Goal: Task Accomplishment & Management: Complete application form

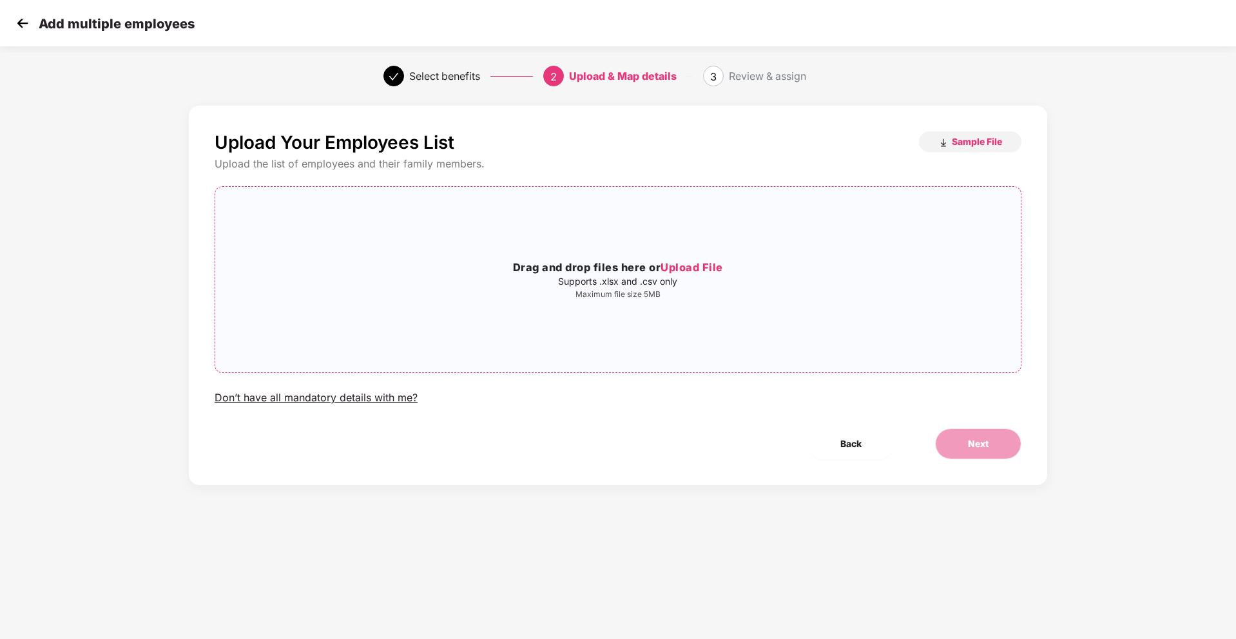
click at [690, 261] on span "Upload File" at bounding box center [692, 267] width 63 height 13
click at [647, 287] on div "37487" at bounding box center [618, 279] width 81 height 35
click at [978, 450] on span "Next" at bounding box center [978, 444] width 21 height 14
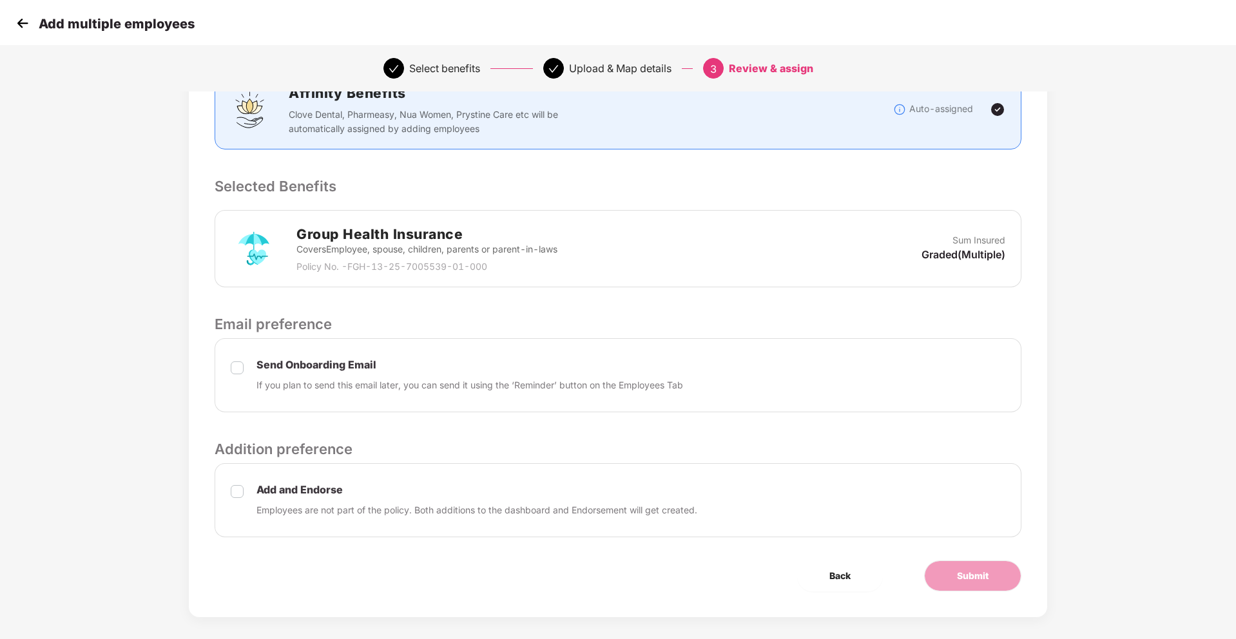
scroll to position [204, 0]
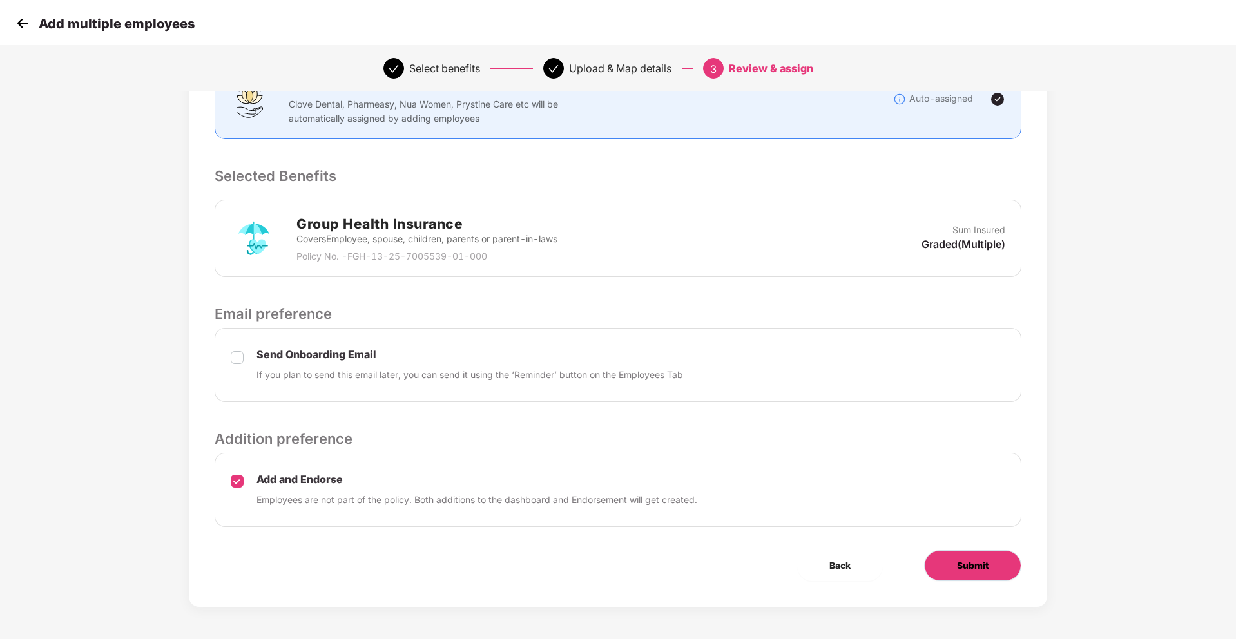
click at [966, 559] on span "Submit" at bounding box center [973, 566] width 32 height 14
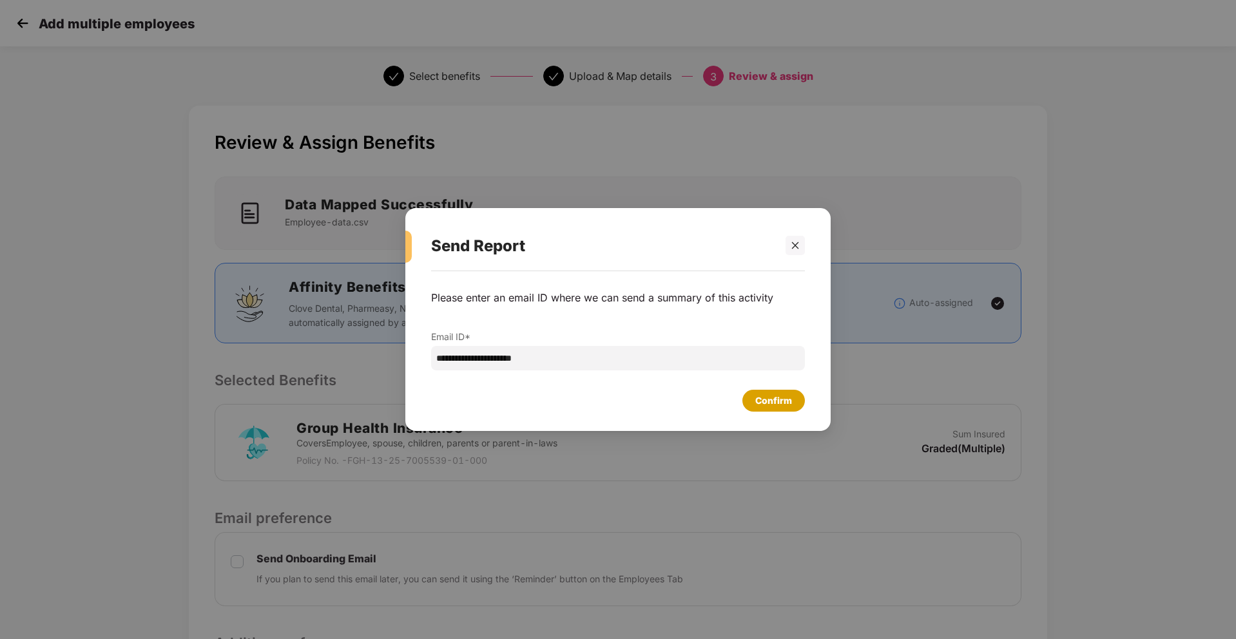
click at [789, 403] on div "Confirm" at bounding box center [773, 401] width 37 height 14
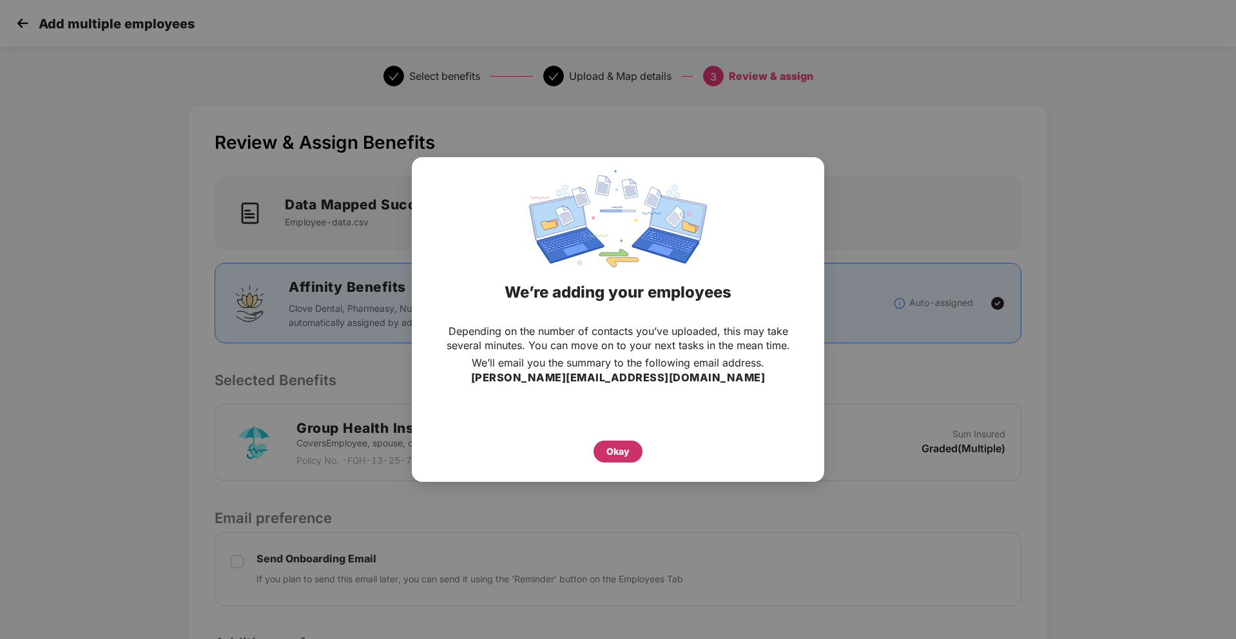
click at [621, 452] on div "Okay" at bounding box center [618, 452] width 23 height 14
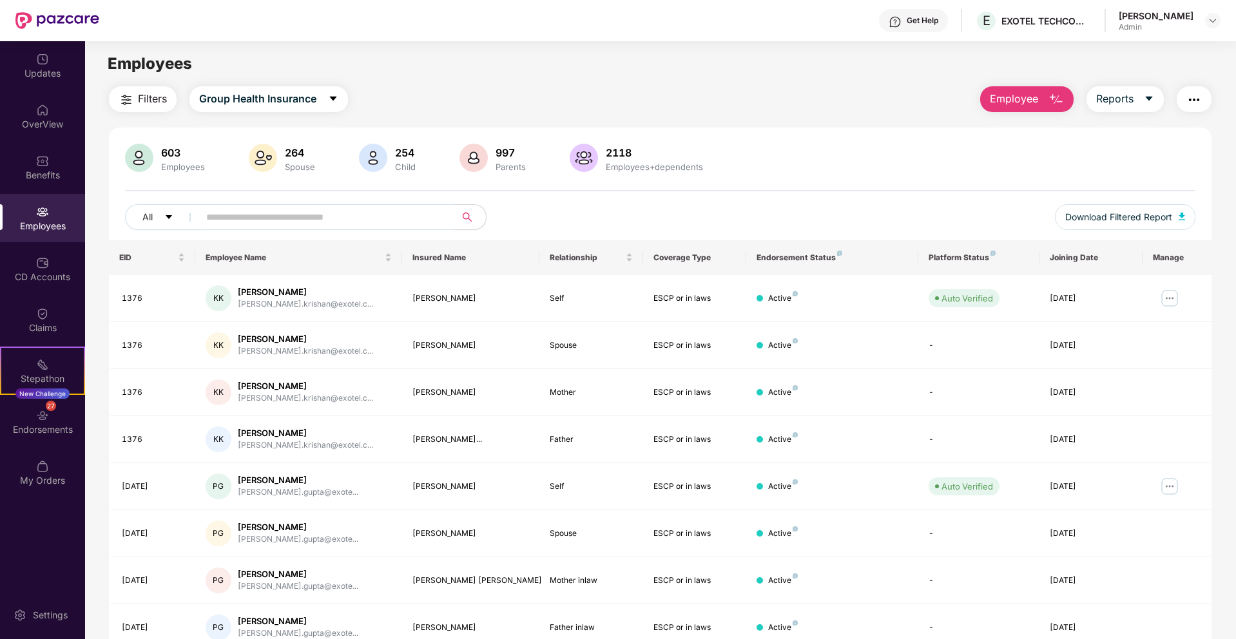
click at [1013, 99] on span "Employee" at bounding box center [1014, 99] width 48 height 16
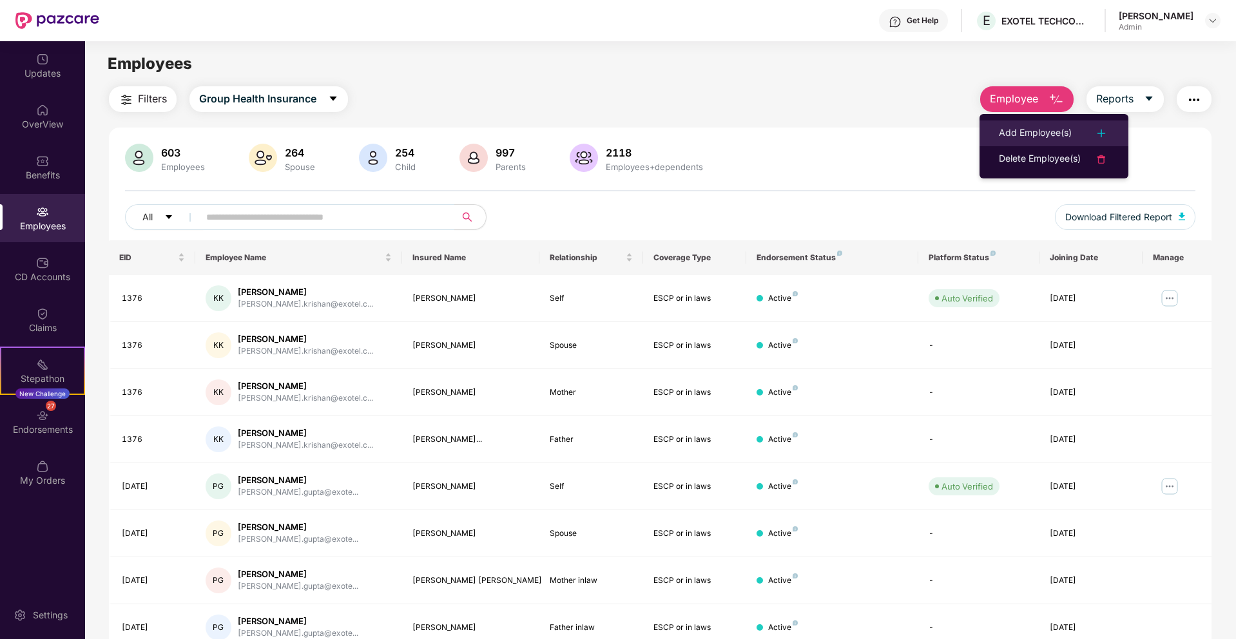
click at [1044, 141] on div "Add Employee(s)" at bounding box center [1035, 133] width 73 height 15
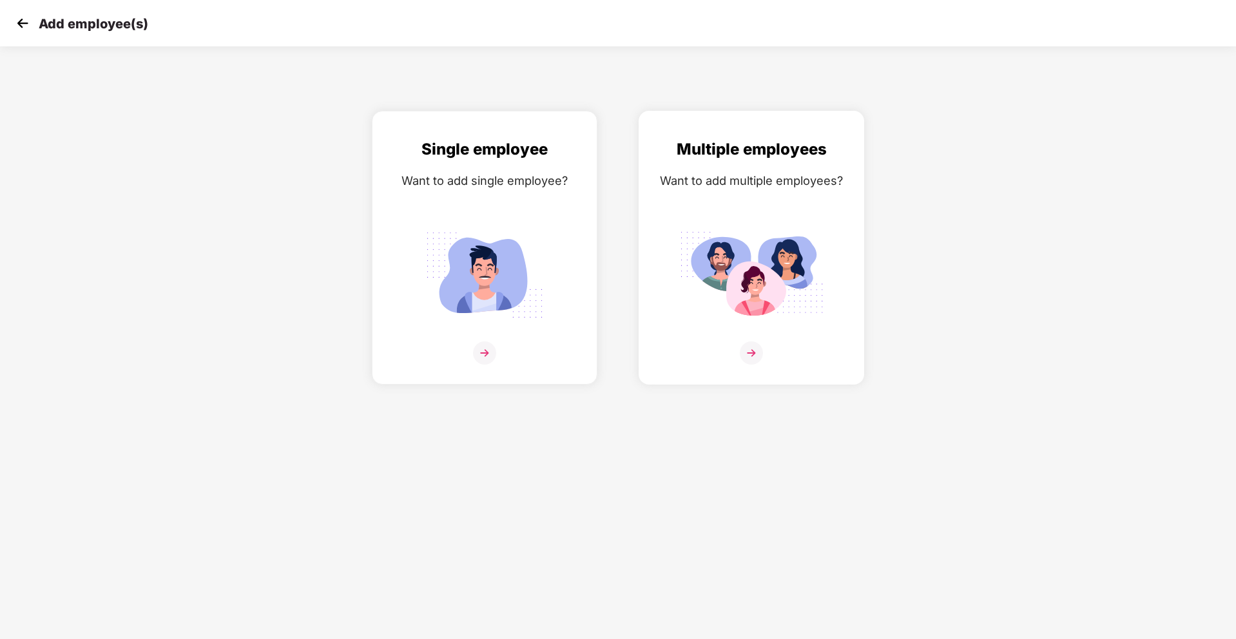
click at [654, 231] on div "Multiple employees Want to add multiple employees?" at bounding box center [751, 259] width 199 height 244
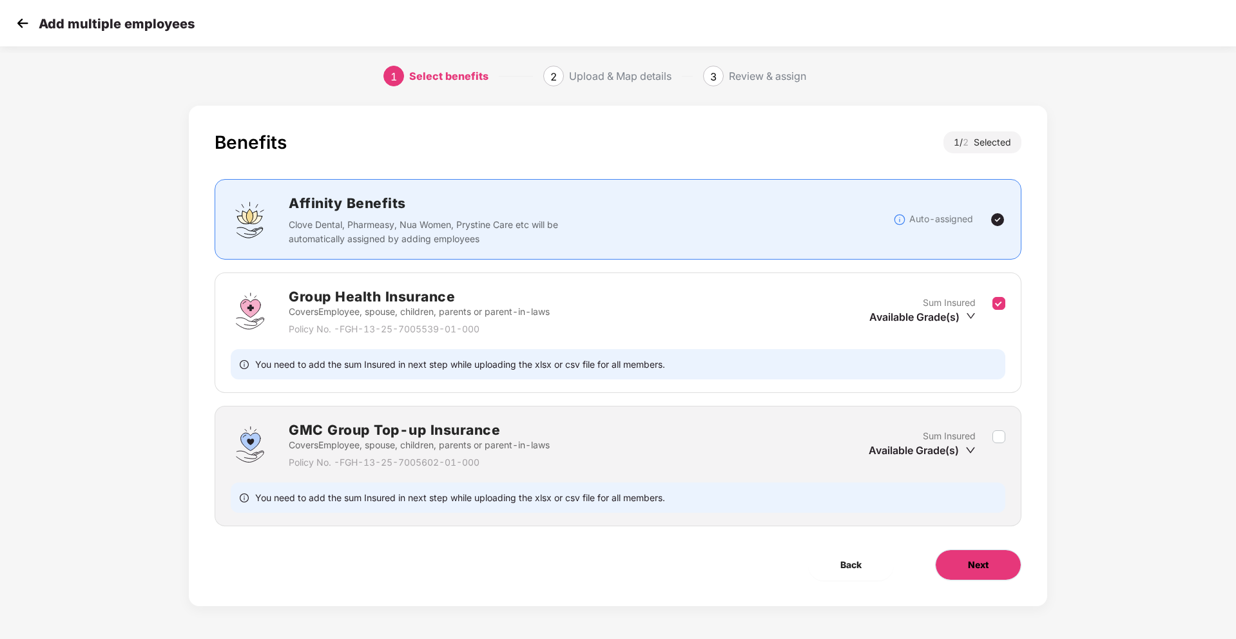
click at [973, 563] on span "Next" at bounding box center [978, 565] width 21 height 14
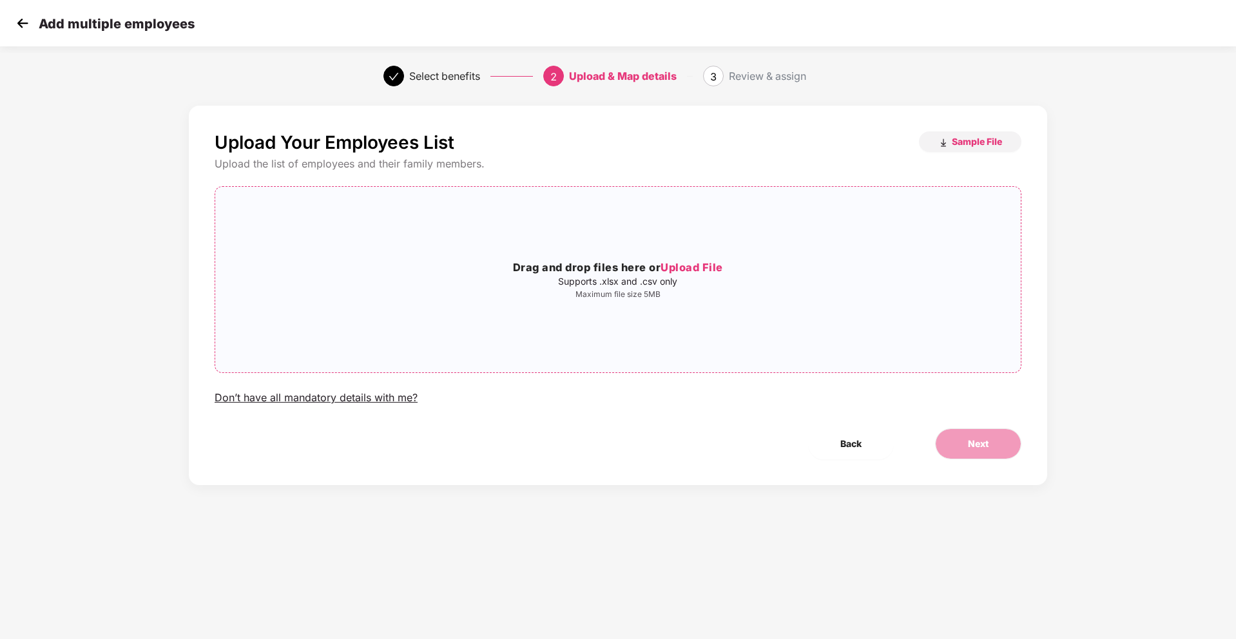
click at [686, 269] on span "Upload File" at bounding box center [692, 267] width 63 height 13
click at [984, 443] on span "Next" at bounding box center [978, 444] width 21 height 14
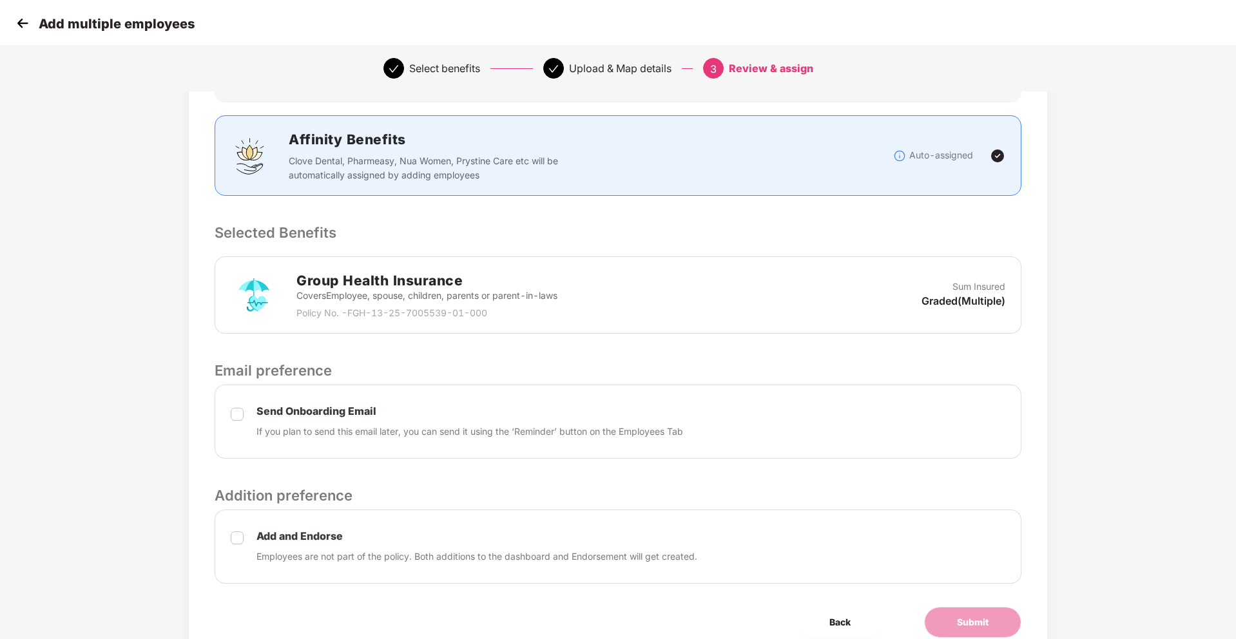
scroll to position [204, 0]
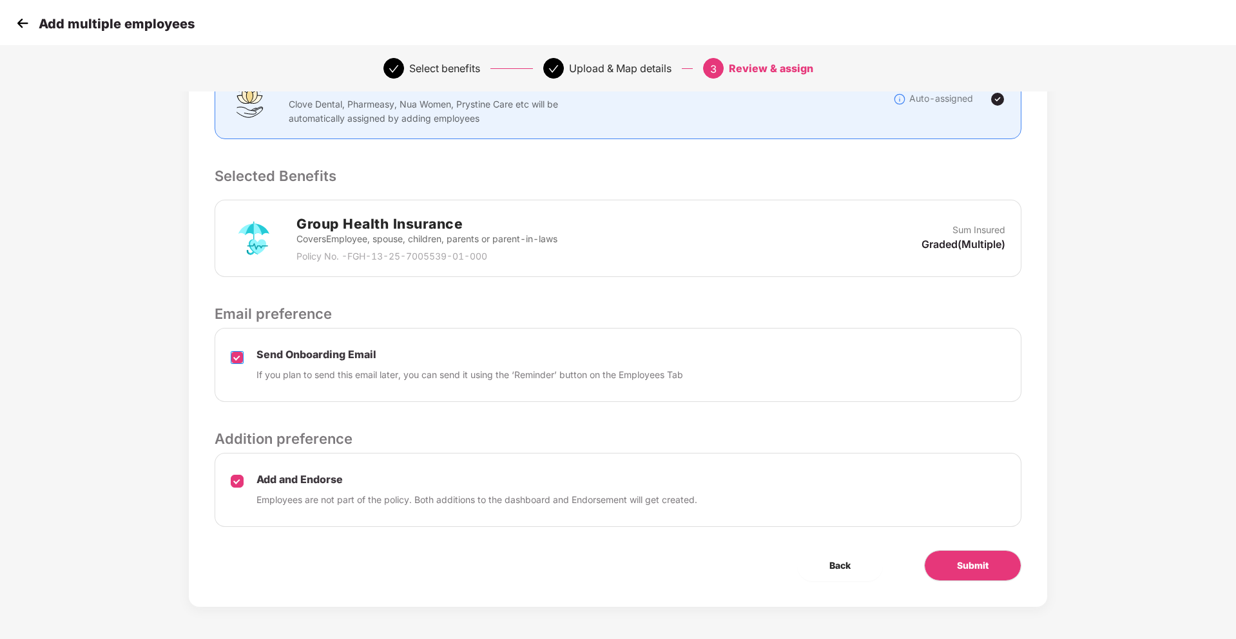
click at [236, 364] on label at bounding box center [237, 365] width 13 height 33
click at [977, 555] on button "Submit" at bounding box center [972, 565] width 97 height 31
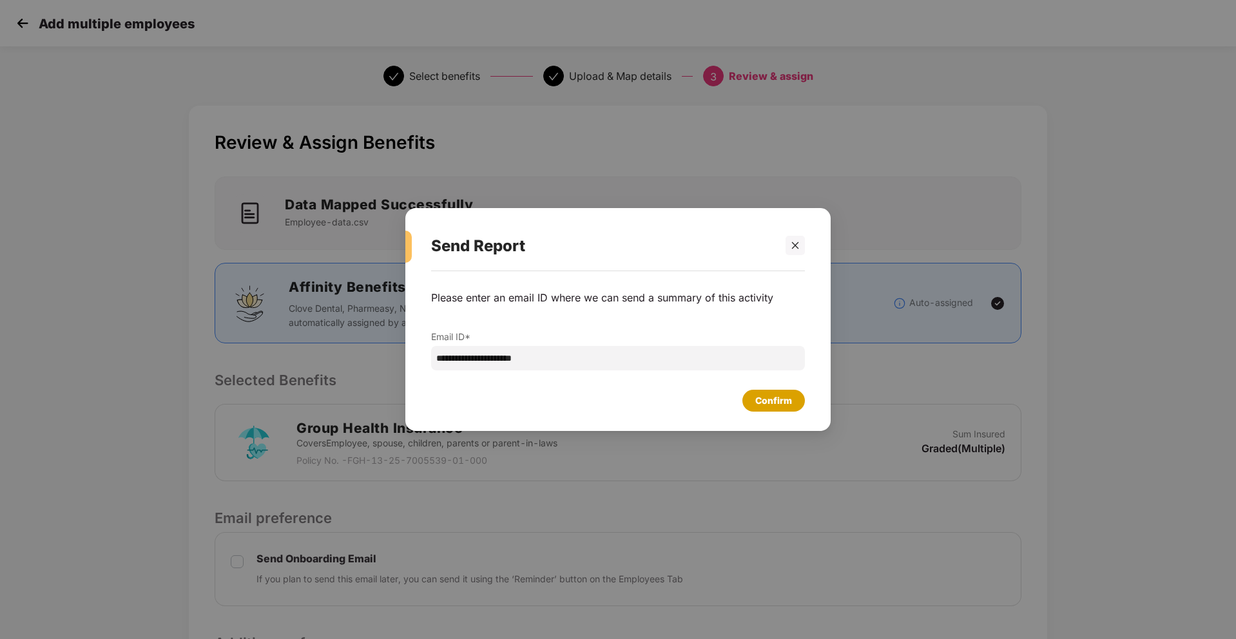
click at [775, 402] on div "Confirm" at bounding box center [773, 401] width 37 height 14
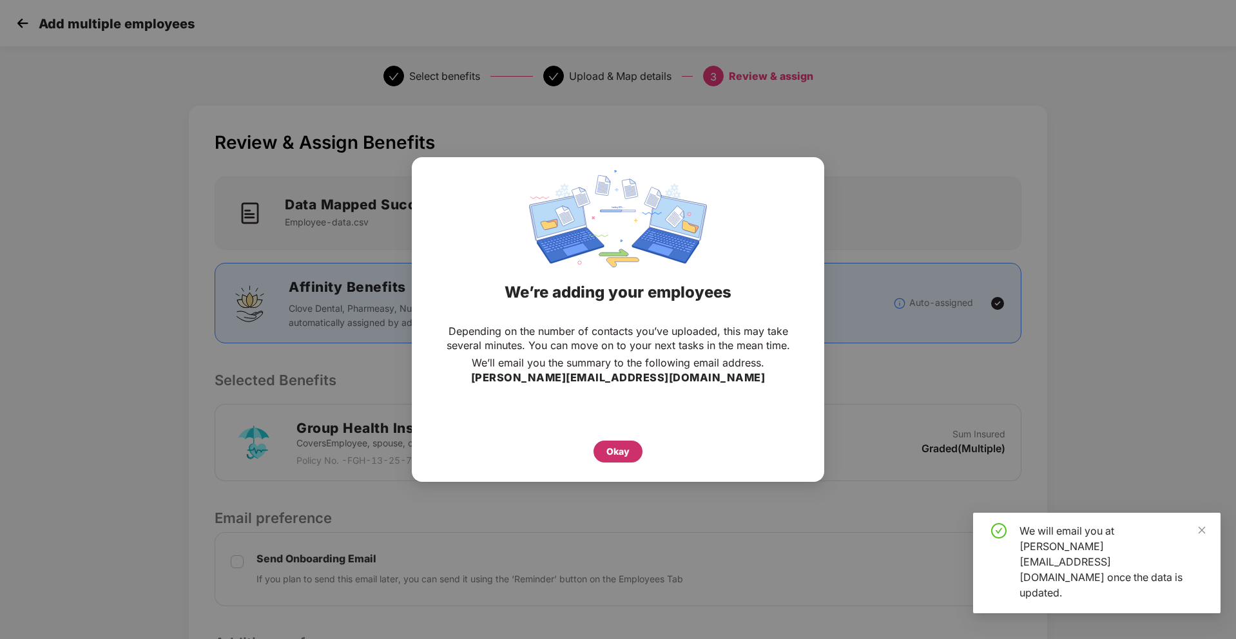
click at [619, 441] on div "Okay" at bounding box center [618, 452] width 49 height 22
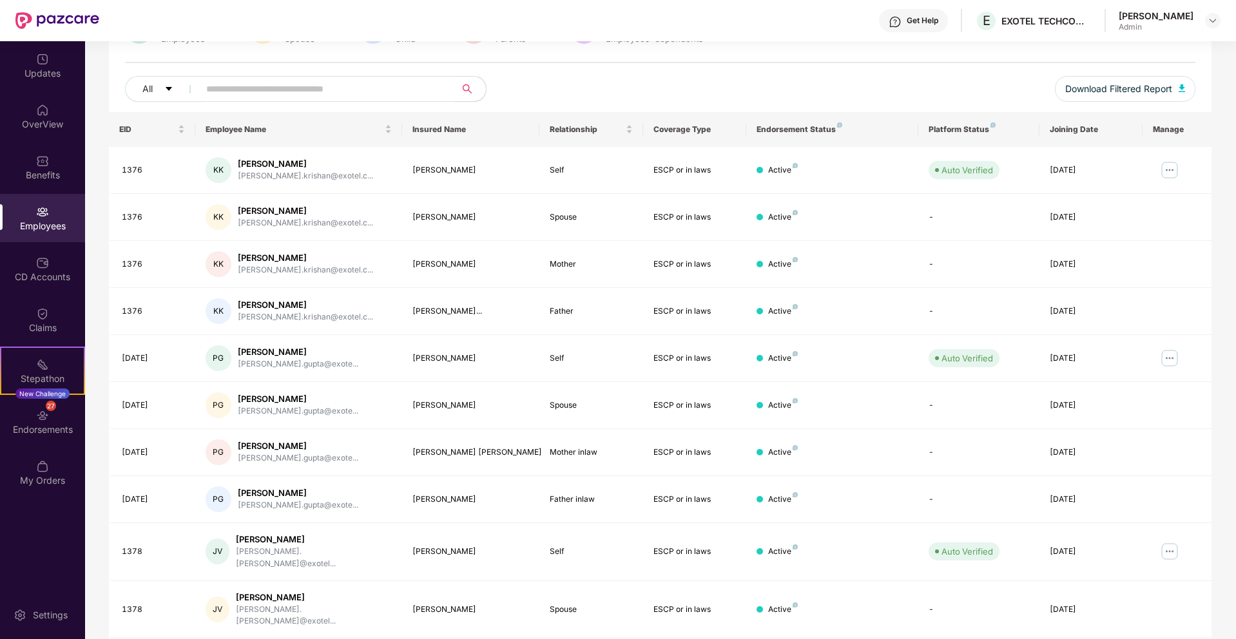
scroll to position [153, 0]
